Goal: Find specific page/section: Find specific page/section

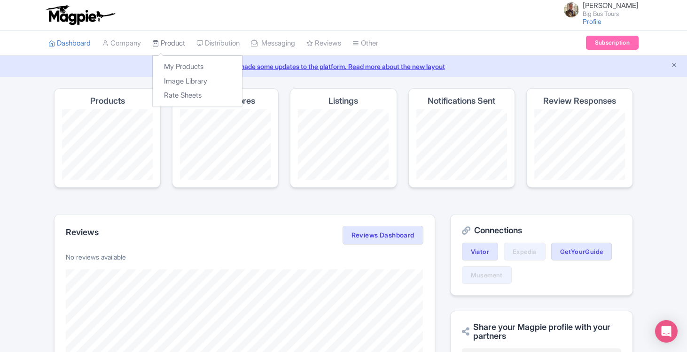
click at [177, 43] on link "Product" at bounding box center [168, 44] width 33 height 26
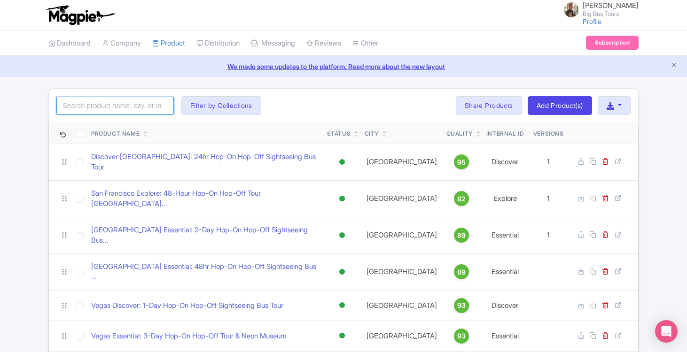
click at [124, 103] on input "search" at bounding box center [114, 106] width 117 height 18
type input "Dubai"
click button "Search" at bounding box center [0, 0] width 0 height 0
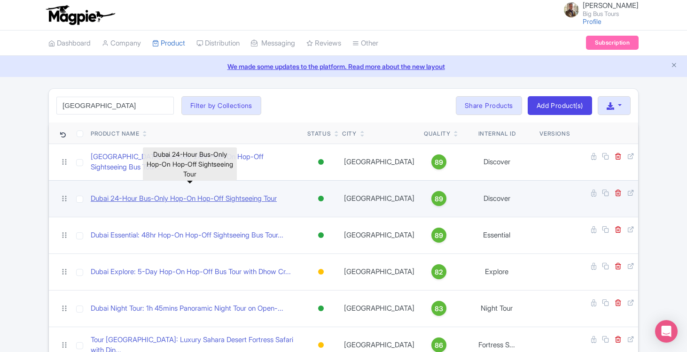
click at [148, 194] on link "Dubai 24-Hour Bus-Only Hop-On Hop-Off Sightseeing Tour" at bounding box center [184, 199] width 186 height 11
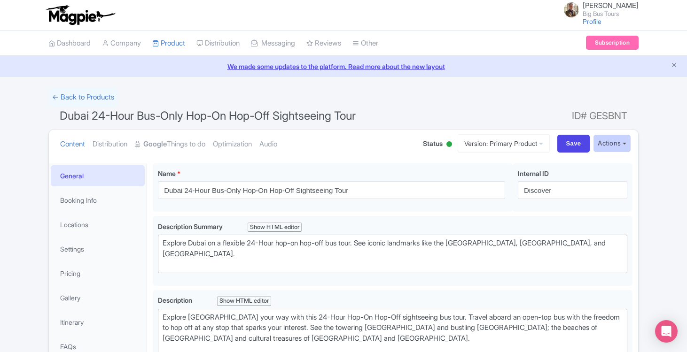
click at [620, 136] on button "Actions" at bounding box center [611, 143] width 37 height 17
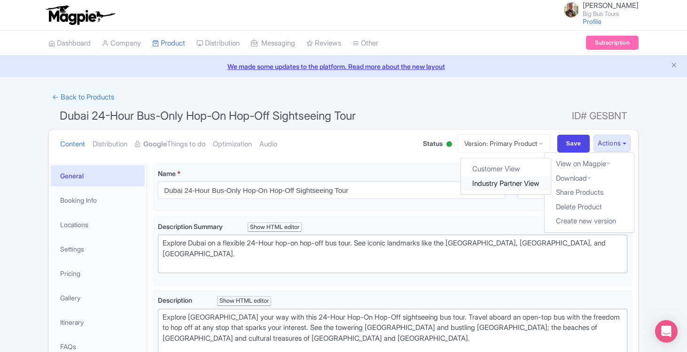
click at [513, 181] on link "Industry Partner View" at bounding box center [506, 184] width 90 height 15
